Goal: Task Accomplishment & Management: Use online tool/utility

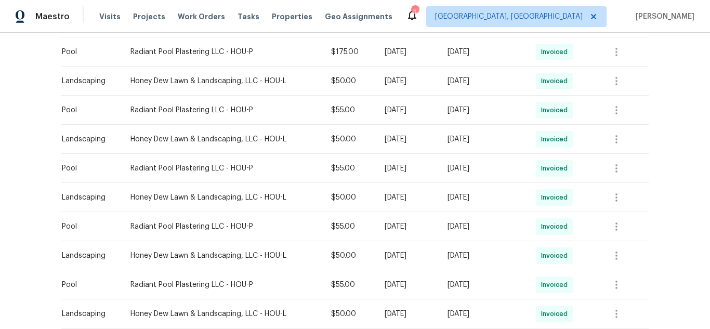
scroll to position [416, 0]
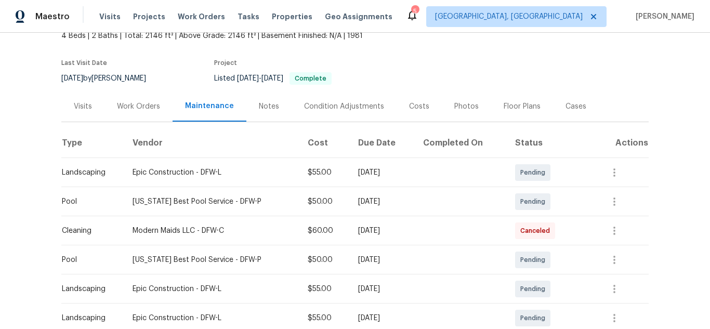
scroll to position [156, 0]
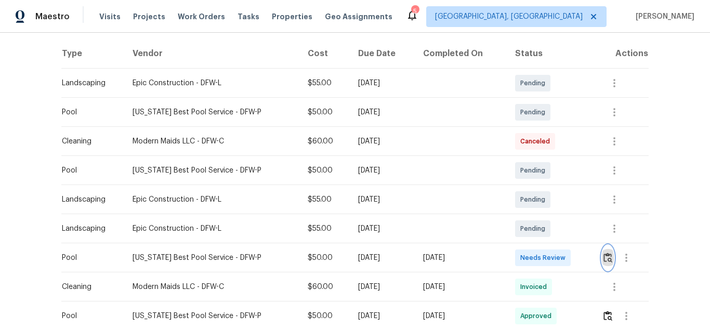
click at [603, 260] on img "button" at bounding box center [607, 258] width 9 height 10
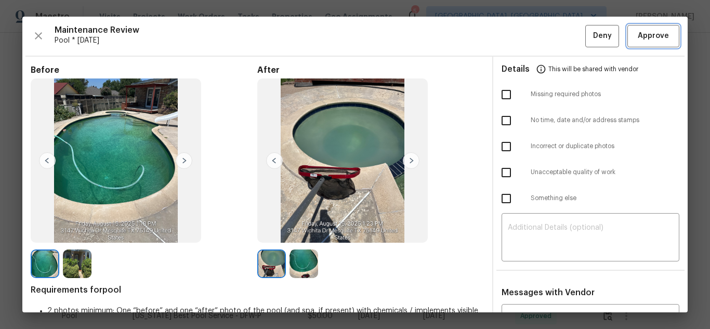
click at [646, 38] on span "Approve" at bounding box center [653, 36] width 31 height 13
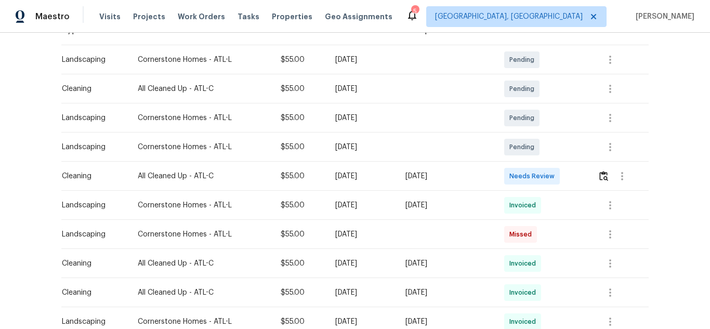
scroll to position [208, 0]
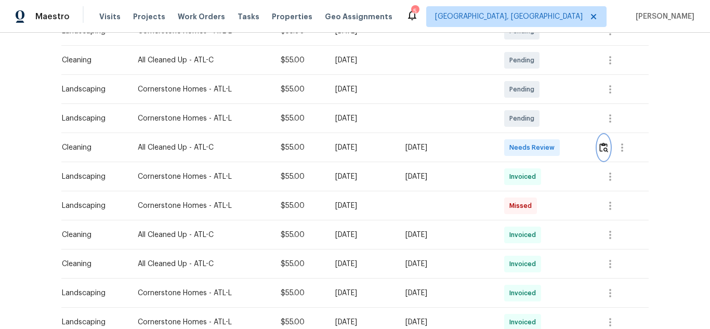
click at [599, 144] on img "button" at bounding box center [603, 147] width 9 height 10
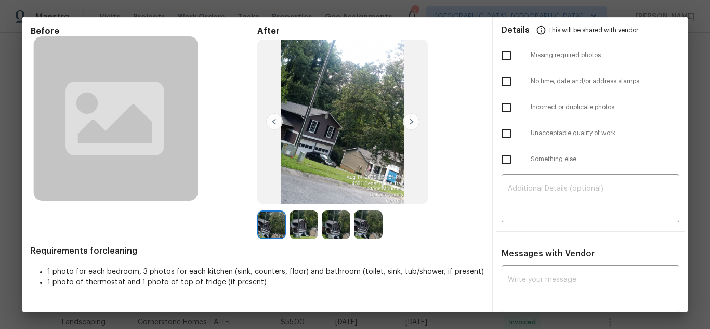
scroll to position [104, 0]
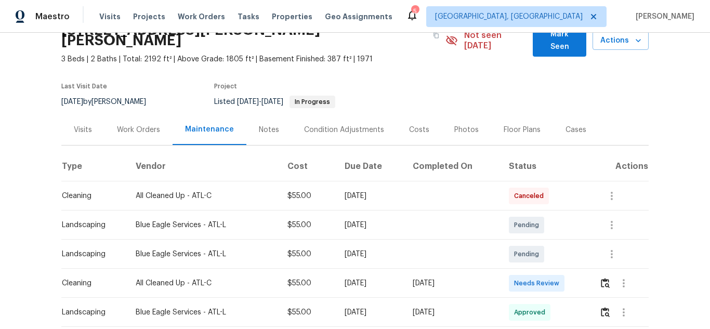
scroll to position [104, 0]
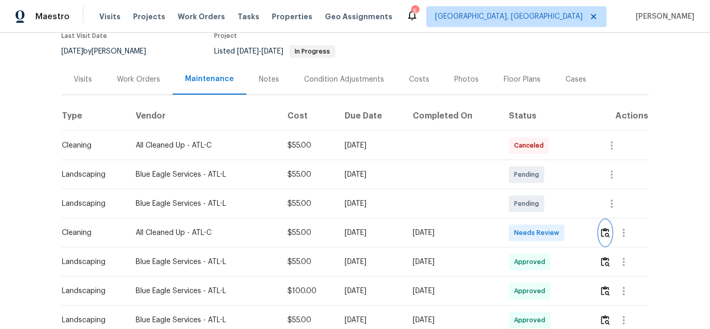
click at [599, 220] on button "button" at bounding box center [605, 232] width 12 height 25
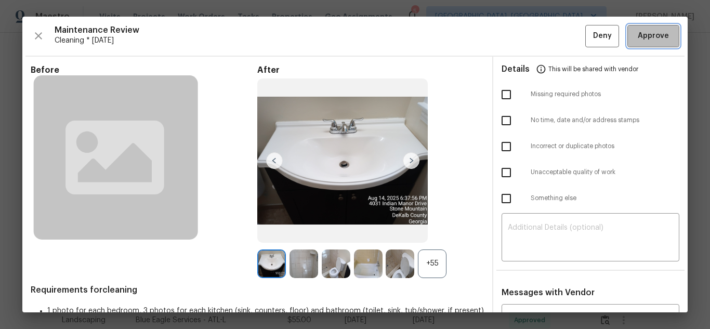
click at [661, 40] on span "Approve" at bounding box center [653, 36] width 35 height 13
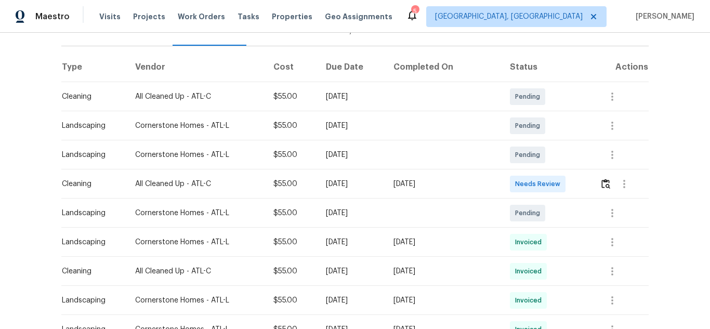
scroll to position [156, 0]
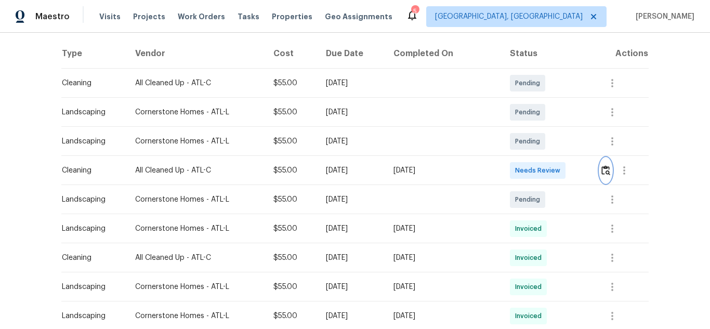
click at [601, 169] on img "button" at bounding box center [605, 170] width 9 height 10
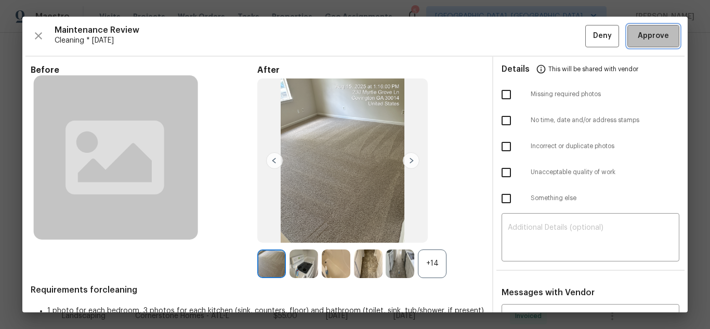
click at [639, 36] on span "Approve" at bounding box center [653, 36] width 31 height 13
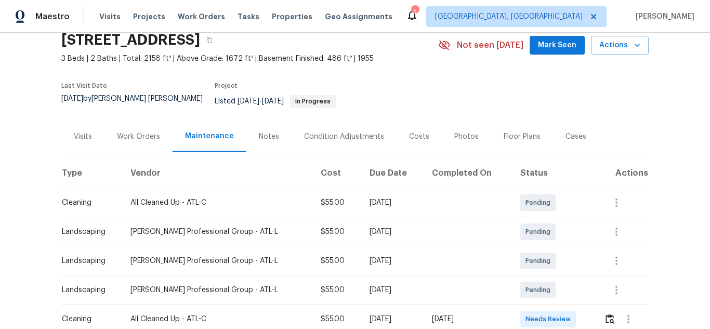
scroll to position [104, 0]
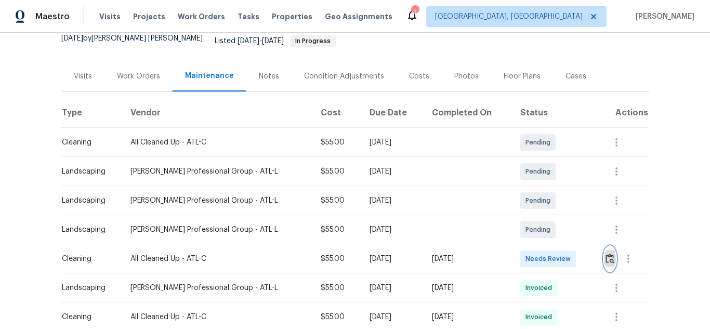
click at [605, 246] on button "button" at bounding box center [610, 258] width 12 height 25
click at [605, 254] on img "button" at bounding box center [609, 259] width 9 height 10
